Goal: Task Accomplishment & Management: Use online tool/utility

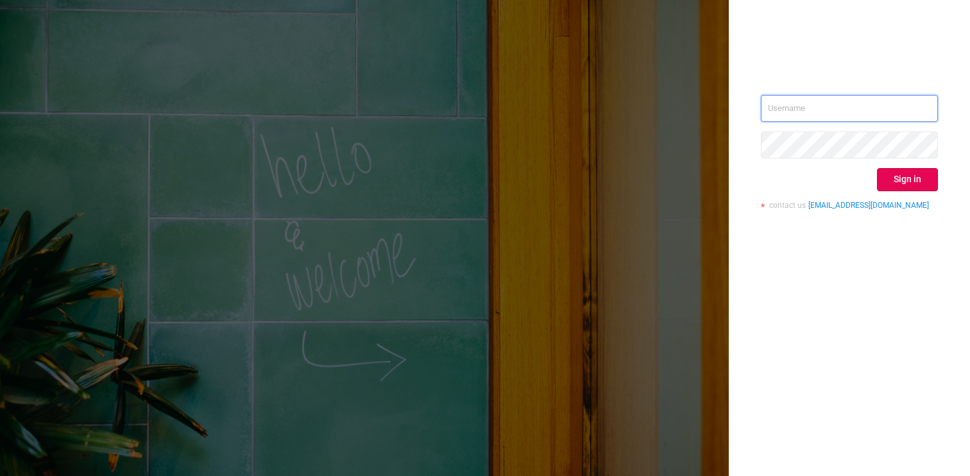
click at [828, 110] on input "text" at bounding box center [849, 108] width 177 height 27
type input "[PERSON_NAME][EMAIL_ADDRESS][DOMAIN_NAME]"
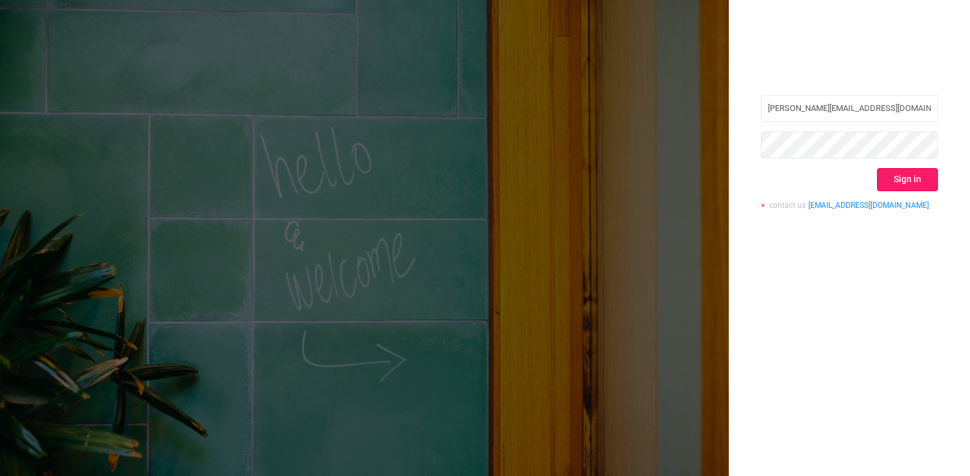
click at [901, 180] on button "Sign in" at bounding box center [907, 179] width 61 height 23
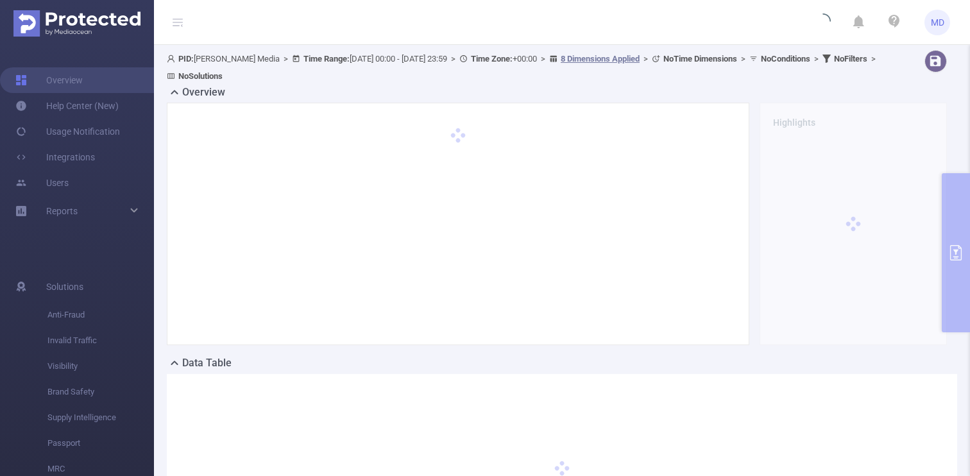
click at [955, 217] on div "PID: [PERSON_NAME] Media > Time Range: [DATE] 00:00 - [DATE] 23:59 > Time Zone:…" at bounding box center [562, 318] width 816 height 547
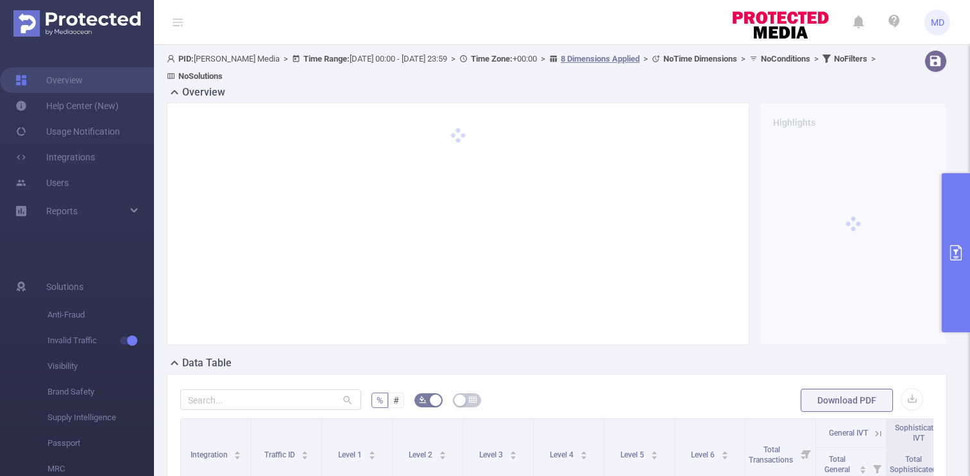
click at [955, 217] on button "primary" at bounding box center [956, 252] width 28 height 159
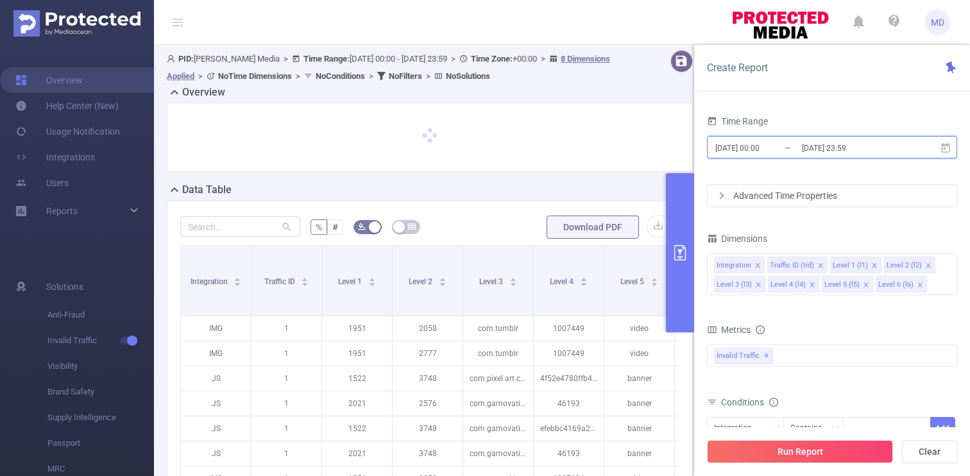
click at [854, 157] on span "[DATE] 00:00 _ [DATE] 23:59" at bounding box center [832, 147] width 250 height 22
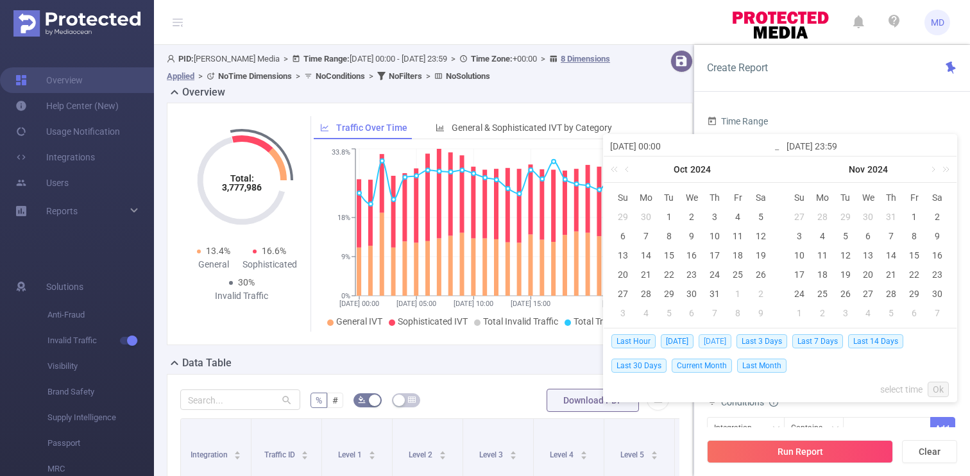
click at [712, 345] on span "[DATE]" at bounding box center [715, 341] width 33 height 14
type input "[DATE] 00:00"
type input "[DATE] 23:59"
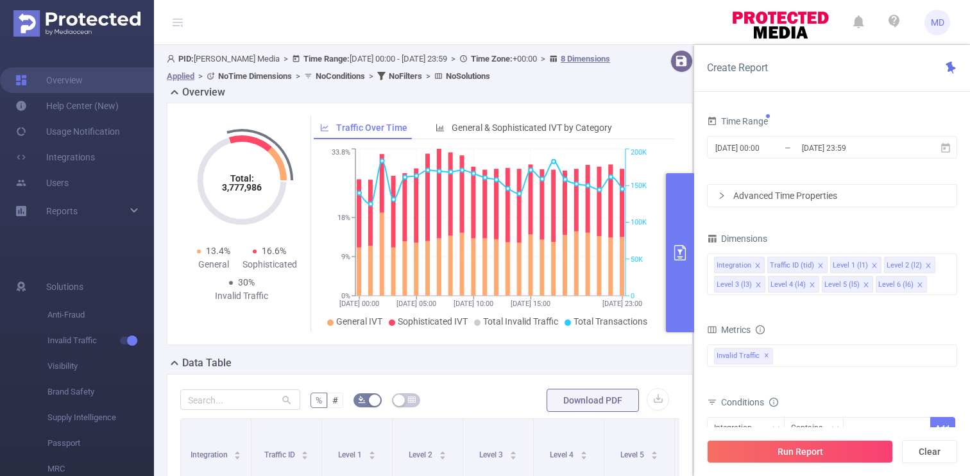
click at [715, 341] on div "Metrics" at bounding box center [832, 331] width 250 height 21
click at [810, 448] on button "Run Report" at bounding box center [800, 451] width 186 height 23
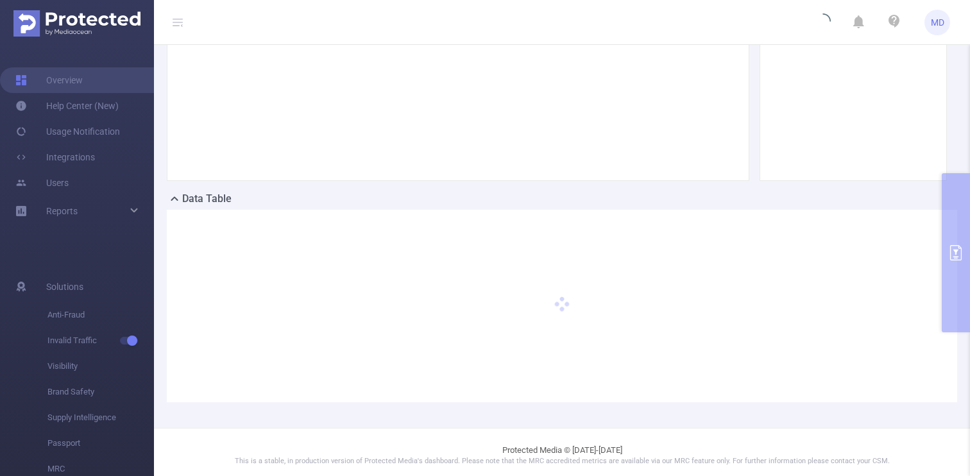
scroll to position [170, 0]
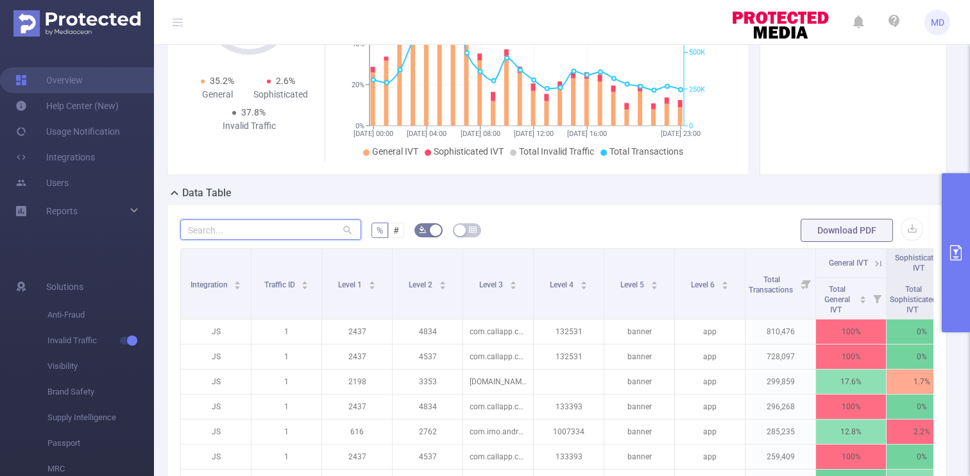
click at [269, 232] on input "text" at bounding box center [270, 229] width 181 height 21
paste input "in.crossy.daily_crossword"
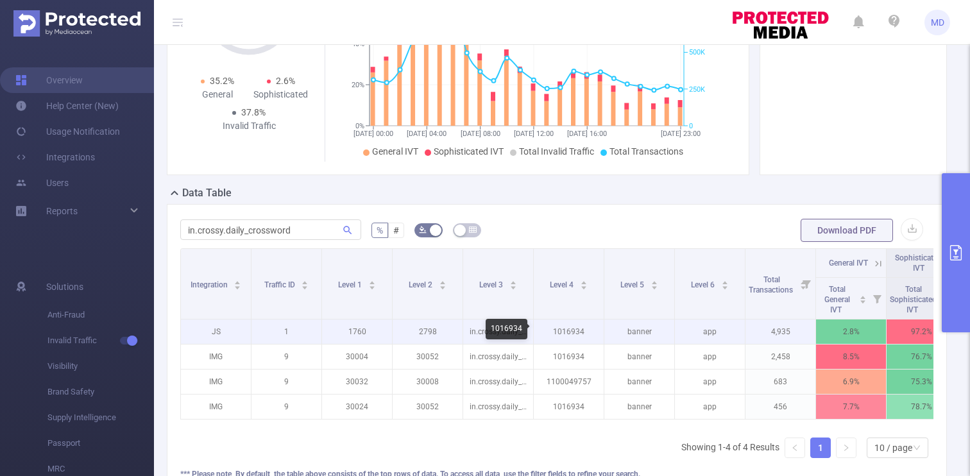
click at [572, 331] on p "1016934" at bounding box center [569, 332] width 70 height 24
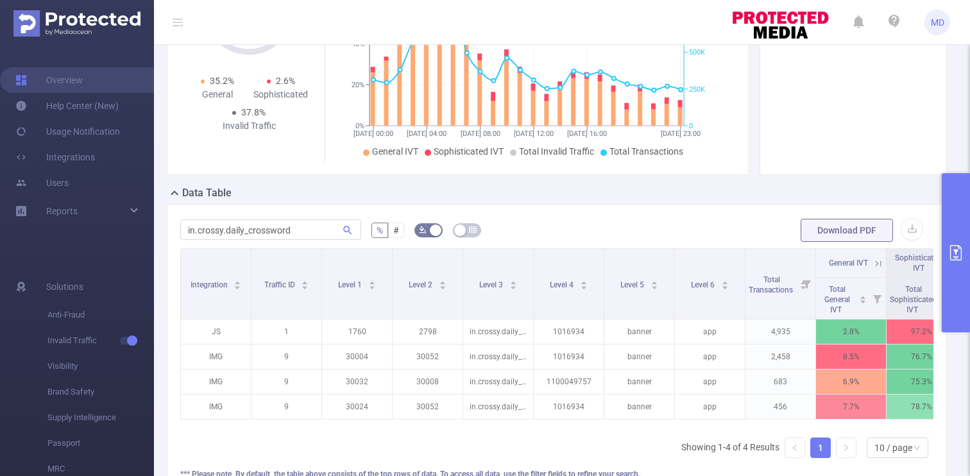
click at [545, 210] on div "in.crossy.daily_crossword % # Download PDF Integration Traffic ID Level 1 Level…" at bounding box center [557, 355] width 780 height 303
click at [588, 277] on div "Level 4" at bounding box center [569, 283] width 38 height 13
click at [599, 224] on form "in.crossy.daily_crossword % # Download PDF" at bounding box center [556, 230] width 753 height 26
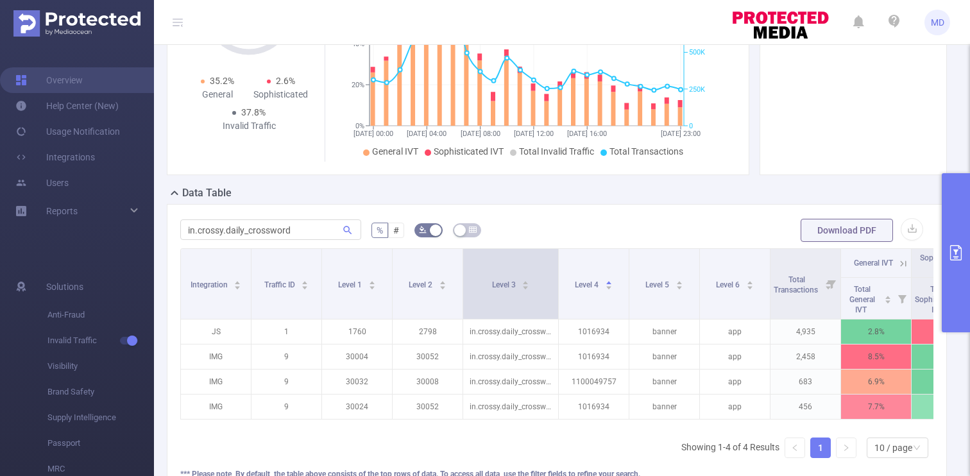
drag, startPoint x: 531, startPoint y: 292, endPoint x: 556, endPoint y: 290, distance: 25.1
click at [556, 290] on span at bounding box center [558, 284] width 6 height 70
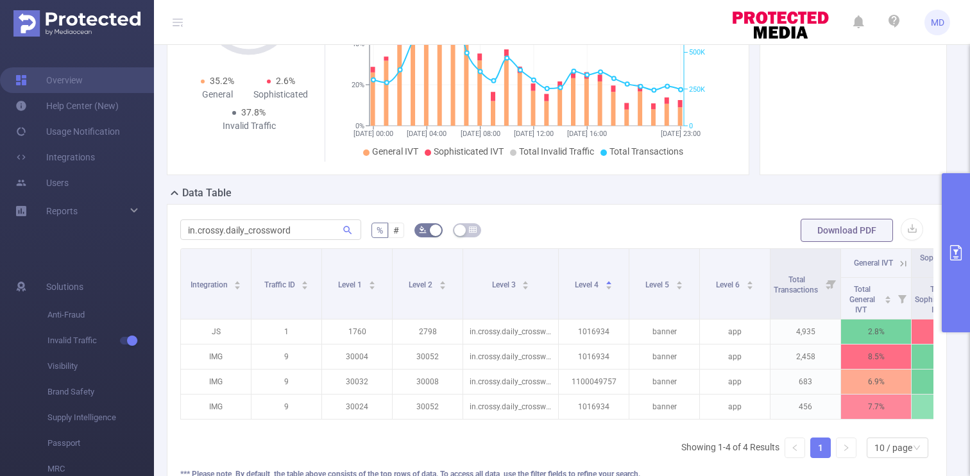
drag, startPoint x: 571, startPoint y: 425, endPoint x: 615, endPoint y: 429, distance: 44.4
click at [615, 427] on div "Integration Traffic ID Level 1 Level 2 Level 3 Level 4 Level 5 Level 6 Total Tr…" at bounding box center [556, 337] width 753 height 179
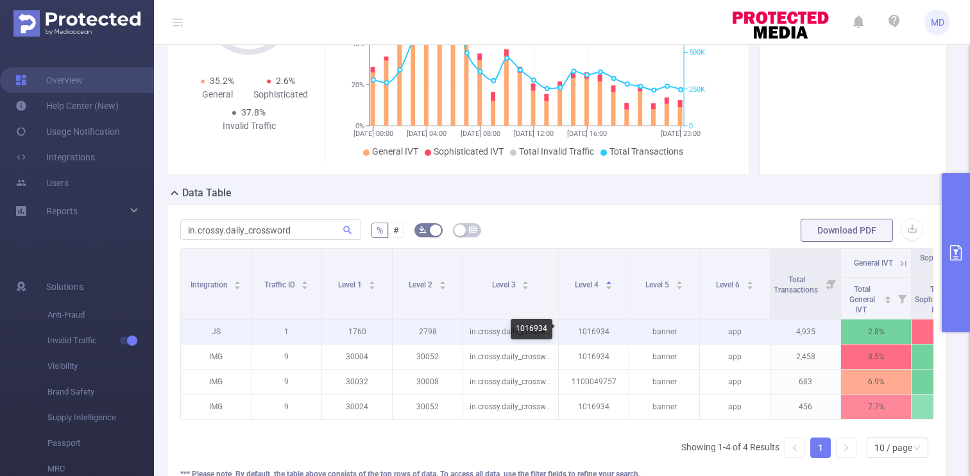
click at [606, 329] on p "1016934" at bounding box center [594, 332] width 70 height 24
copy p "1016934"
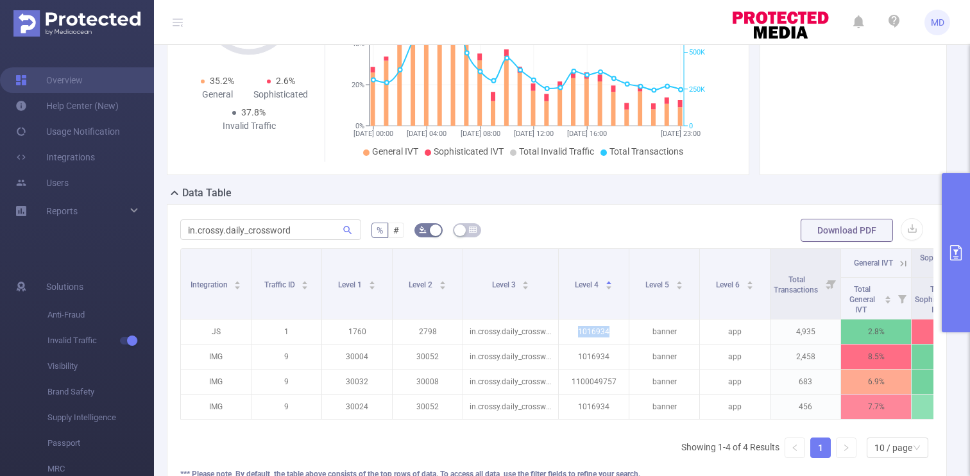
copy p "1016934"
click at [524, 228] on form "in.crossy.daily_crossword % # Download PDF" at bounding box center [556, 230] width 753 height 26
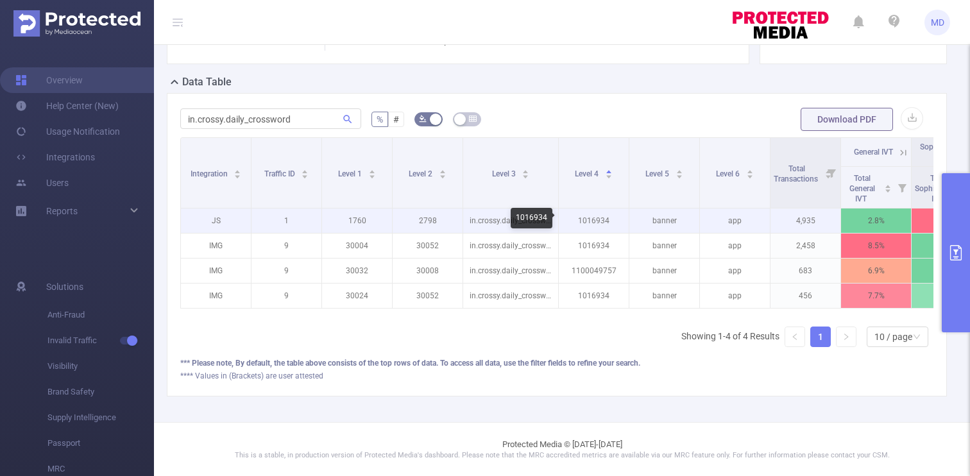
click at [594, 221] on p "1016934" at bounding box center [594, 221] width 70 height 24
copy p "1016934"
click at [594, 219] on p "1016934" at bounding box center [594, 221] width 70 height 24
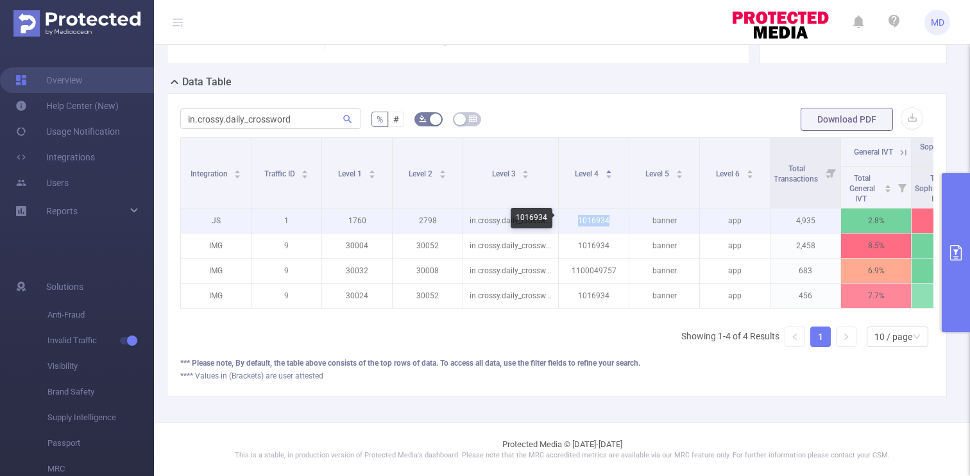
click at [594, 219] on p "1016934" at bounding box center [594, 221] width 70 height 24
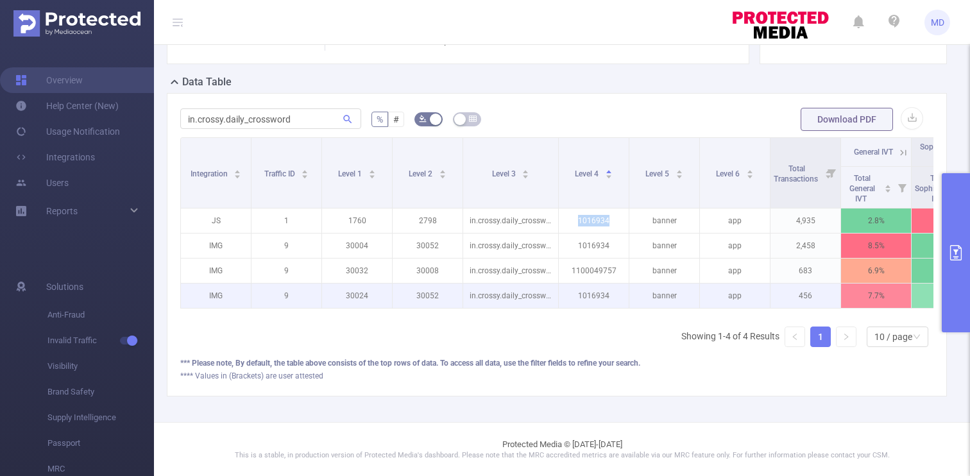
scroll to position [264, 0]
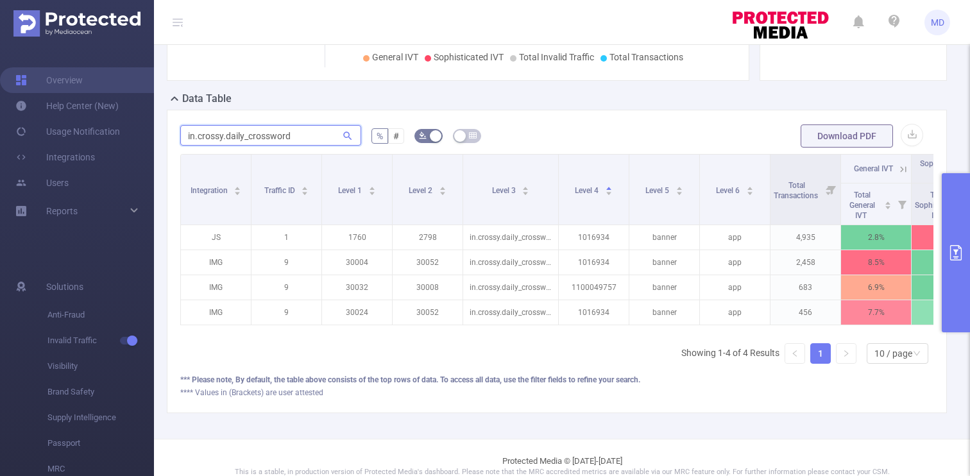
click at [278, 137] on input "in.crossy.daily_crossword" at bounding box center [270, 135] width 181 height 21
click at [278, 136] on input "in.crossy.daily_crossword" at bounding box center [270, 135] width 181 height 21
paste input "[DOMAIN_NAME]"
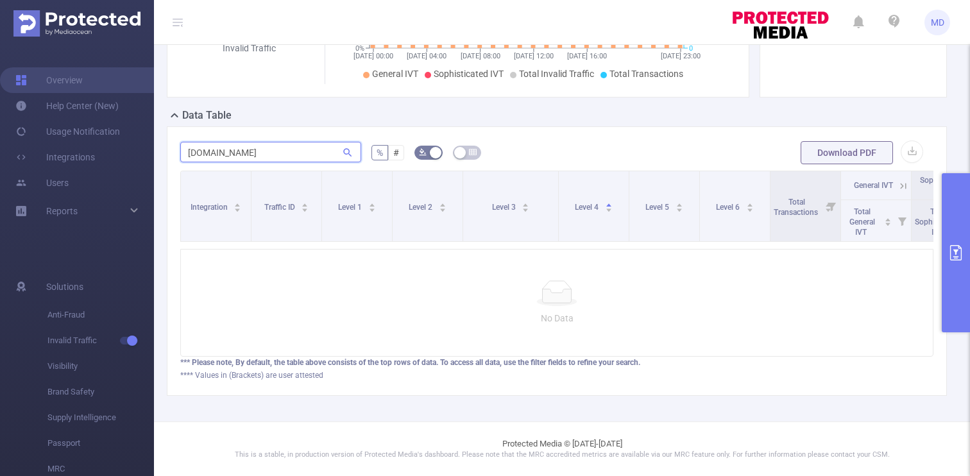
click at [280, 142] on input "[DOMAIN_NAME]" at bounding box center [270, 152] width 181 height 21
paste input "text"
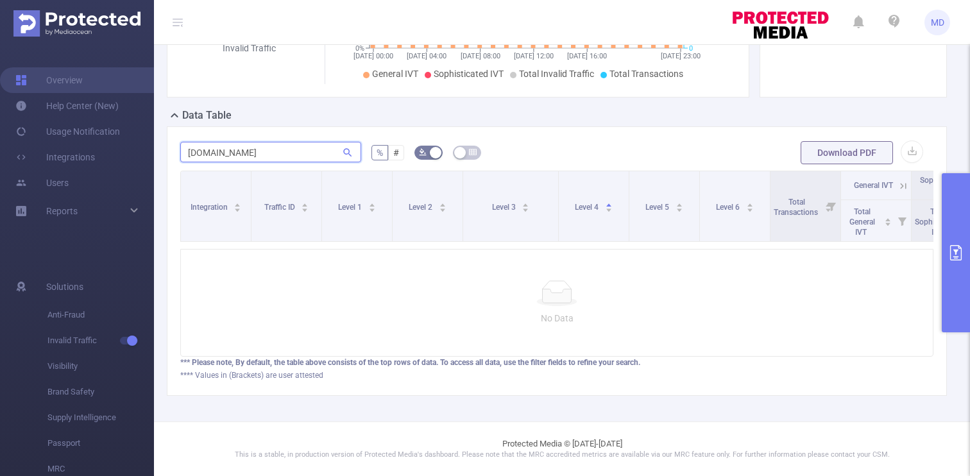
type input "[DOMAIN_NAME]"
